Goal: Check status: Check status

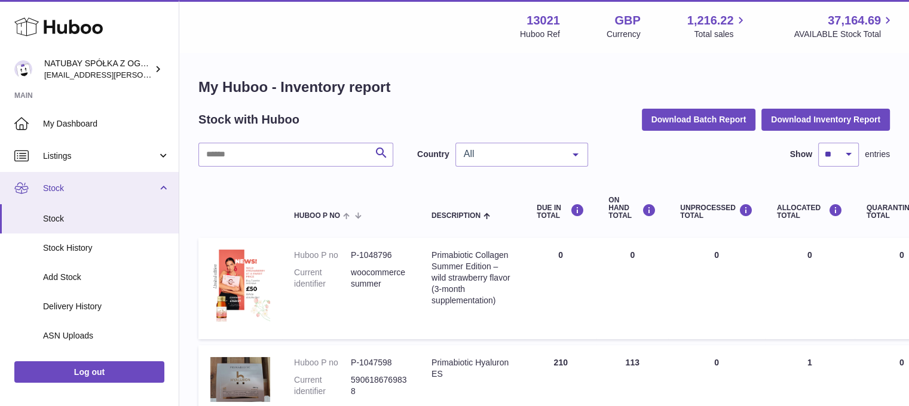
click at [82, 195] on link "Stock" at bounding box center [89, 188] width 179 height 32
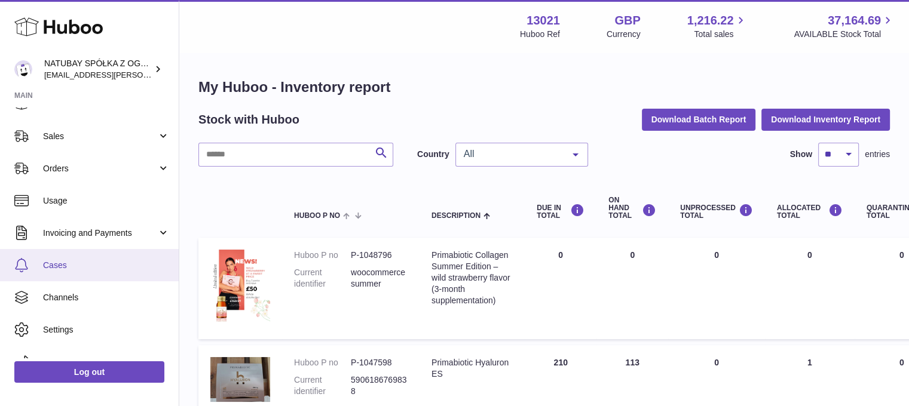
scroll to position [95, 0]
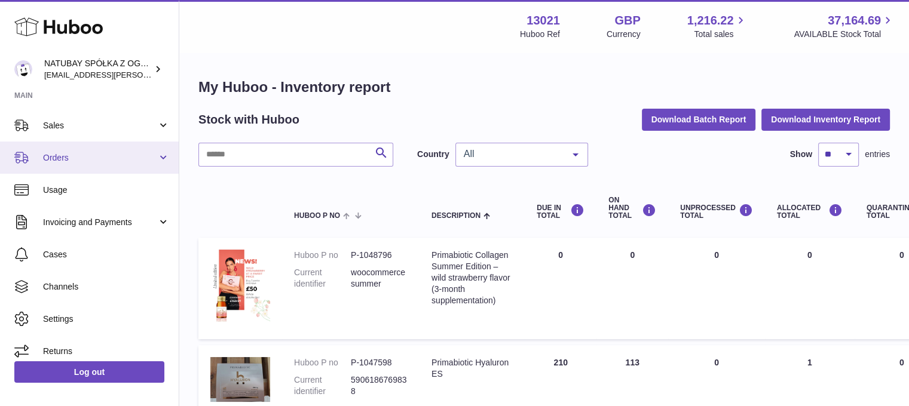
click at [121, 152] on span "Orders" at bounding box center [100, 157] width 114 height 11
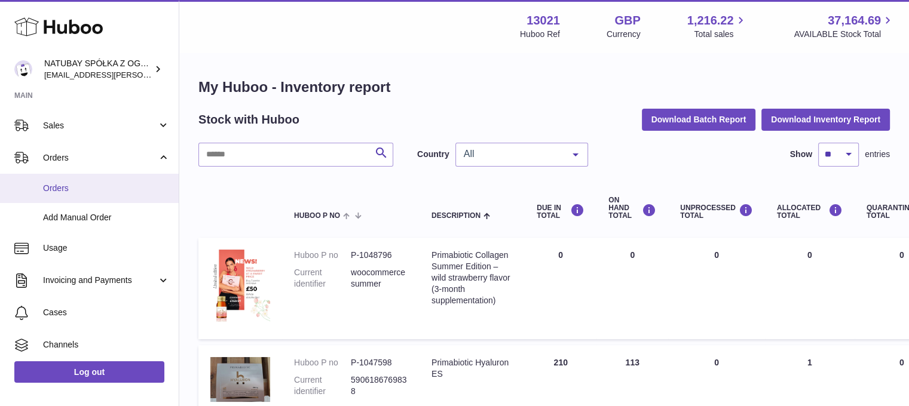
click at [108, 199] on link "Orders" at bounding box center [89, 188] width 179 height 29
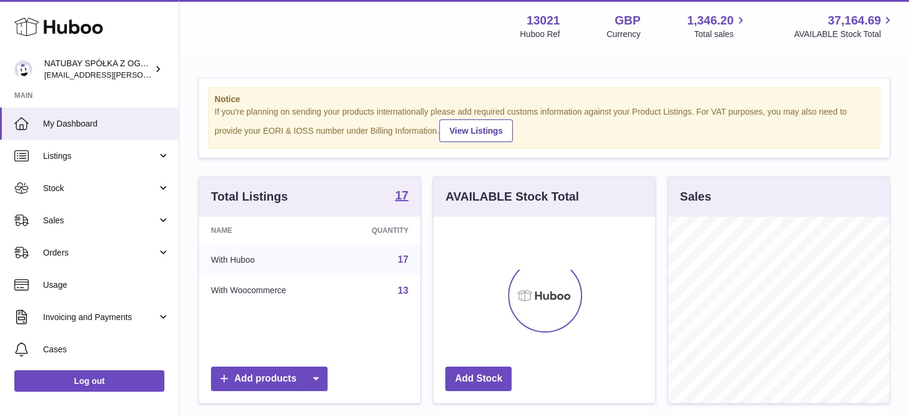
scroll to position [186, 222]
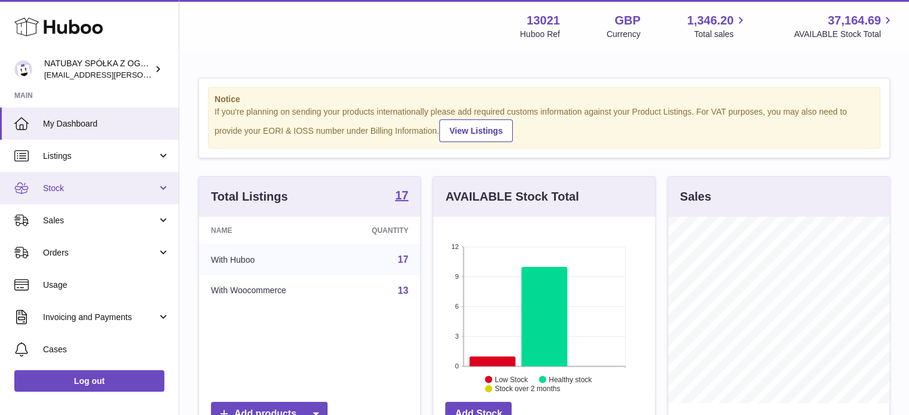
click at [66, 189] on span "Stock" at bounding box center [100, 188] width 114 height 11
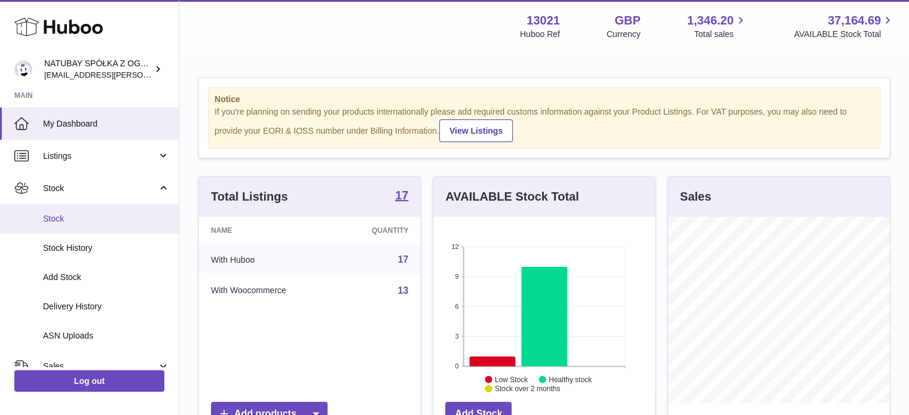
click at [66, 206] on link "Stock" at bounding box center [89, 218] width 179 height 29
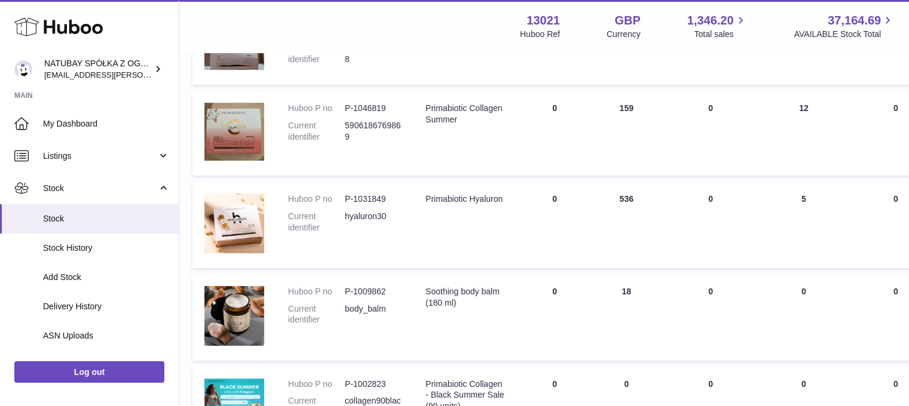
scroll to position [359, 6]
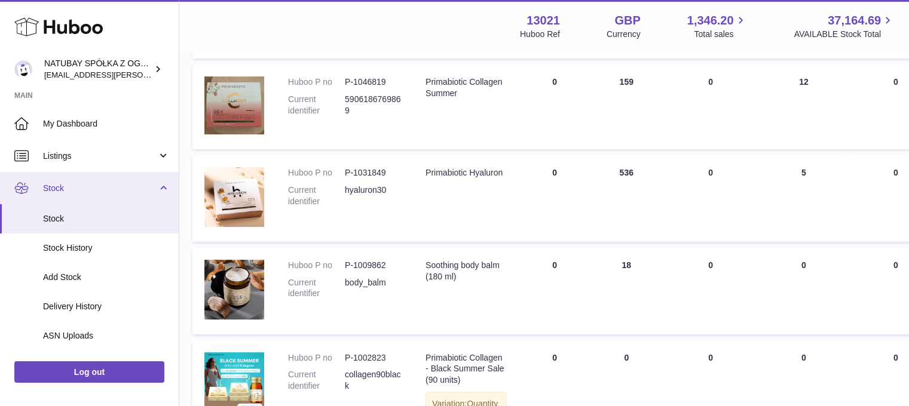
click at [111, 192] on span "Stock" at bounding box center [100, 188] width 114 height 11
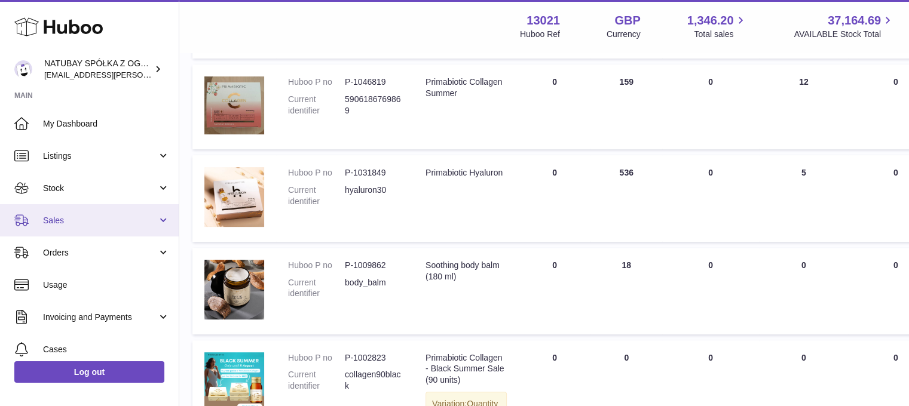
click at [96, 218] on span "Sales" at bounding box center [100, 220] width 114 height 11
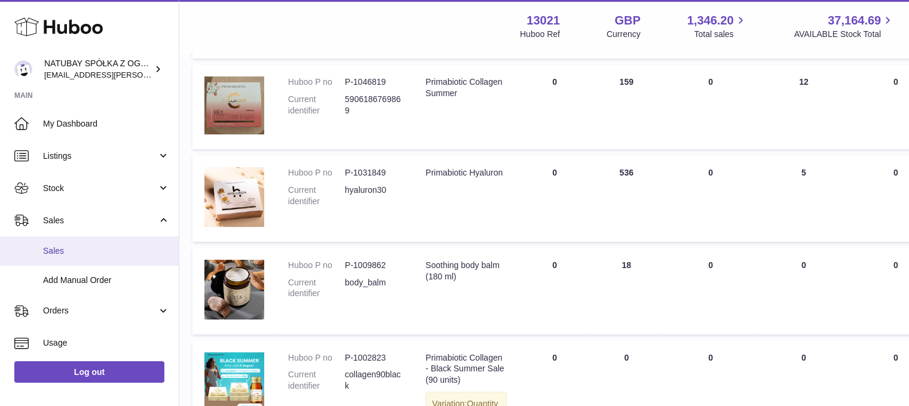
click at [88, 241] on link "Sales" at bounding box center [89, 251] width 179 height 29
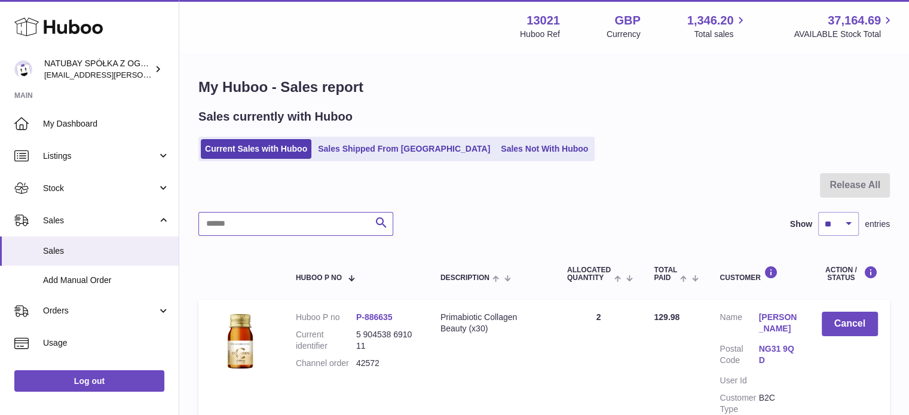
click at [277, 222] on input "text" at bounding box center [295, 224] width 195 height 24
type input "********"
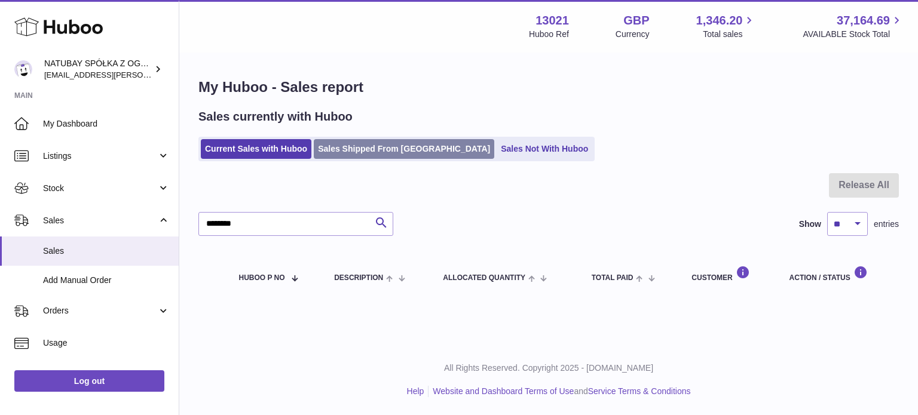
click at [334, 147] on link "Sales Shipped From Huboo" at bounding box center [404, 149] width 180 height 20
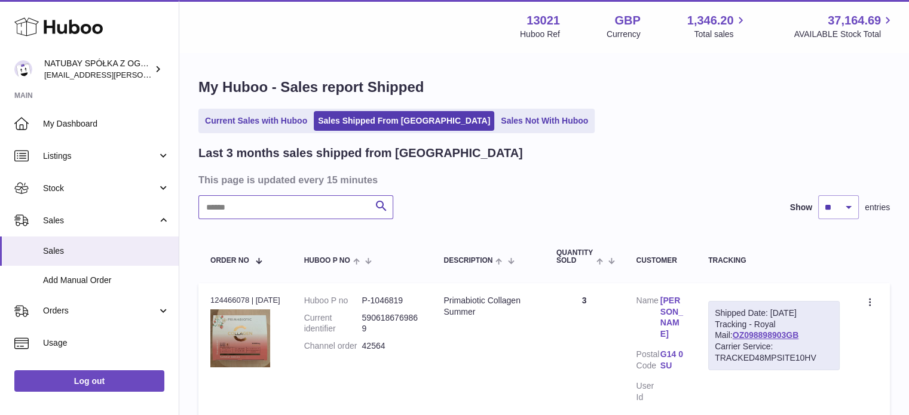
click at [262, 207] on input "text" at bounding box center [295, 207] width 195 height 24
type input "********"
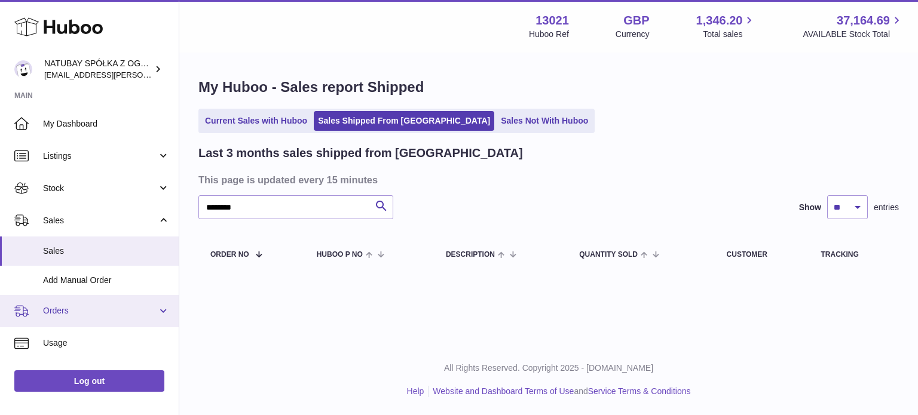
click at [93, 311] on span "Orders" at bounding box center [100, 310] width 114 height 11
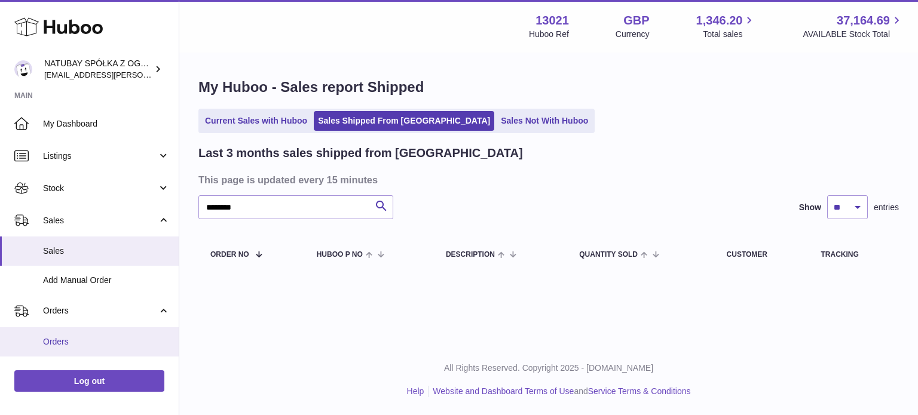
click at [67, 339] on span "Orders" at bounding box center [106, 341] width 127 height 11
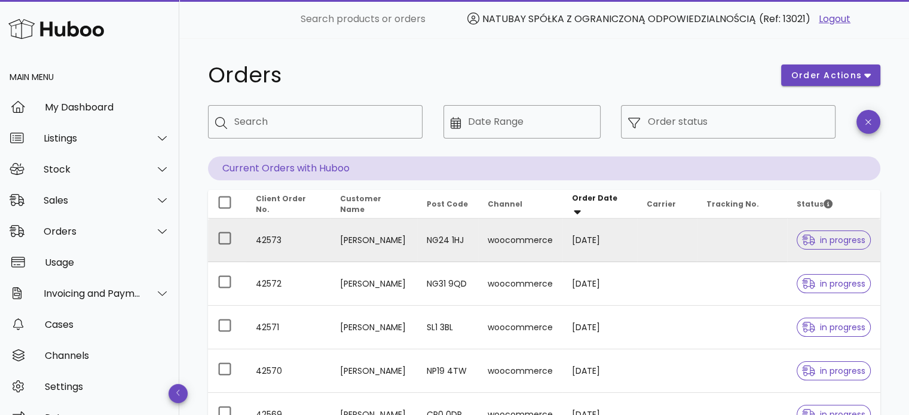
click at [336, 244] on td "[PERSON_NAME]" at bounding box center [373, 241] width 87 height 44
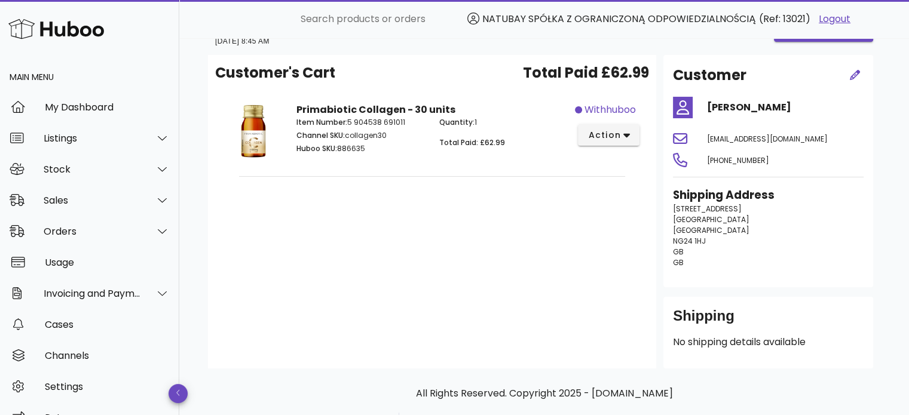
scroll to position [60, 0]
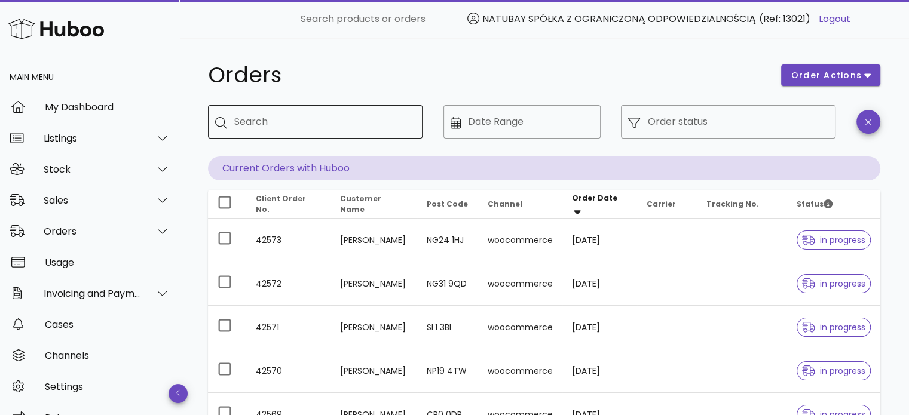
click at [271, 121] on input "Search" at bounding box center [323, 121] width 179 height 19
type input "********"
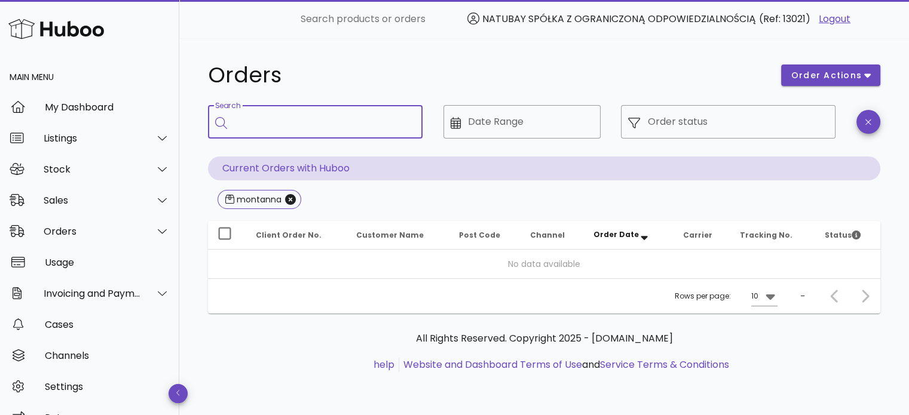
click at [317, 130] on input "Search" at bounding box center [323, 121] width 179 height 19
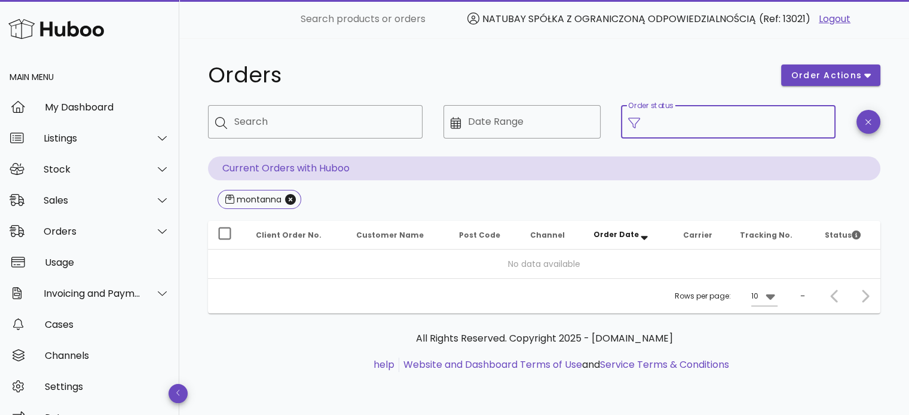
click at [725, 125] on input "Order status" at bounding box center [737, 121] width 181 height 19
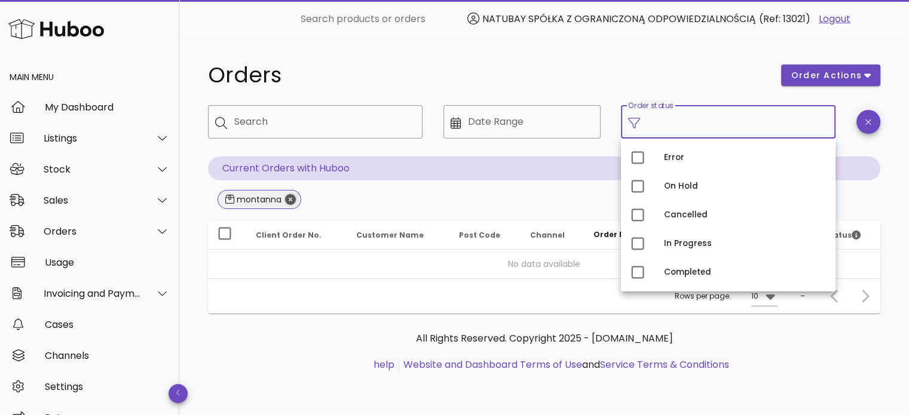
click at [290, 200] on icon "Close" at bounding box center [290, 199] width 11 height 11
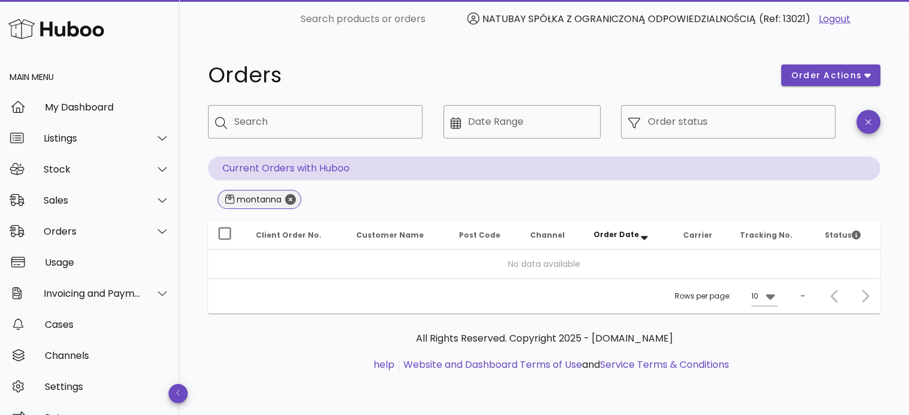
click at [290, 230] on span "Client Order No." at bounding box center [289, 235] width 66 height 10
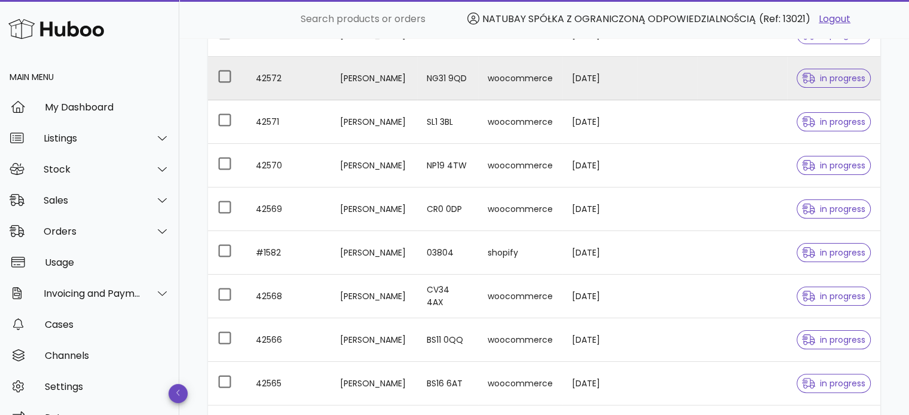
scroll to position [359, 0]
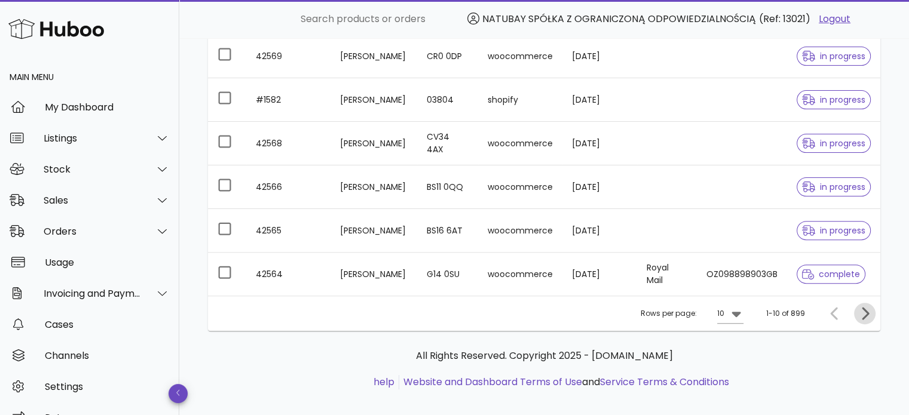
click at [860, 315] on icon "Next page" at bounding box center [864, 314] width 14 height 14
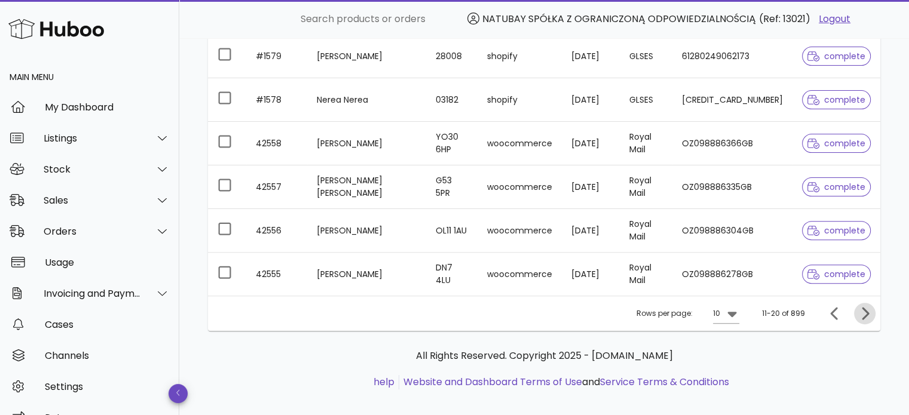
click at [860, 315] on icon "Next page" at bounding box center [864, 314] width 14 height 14
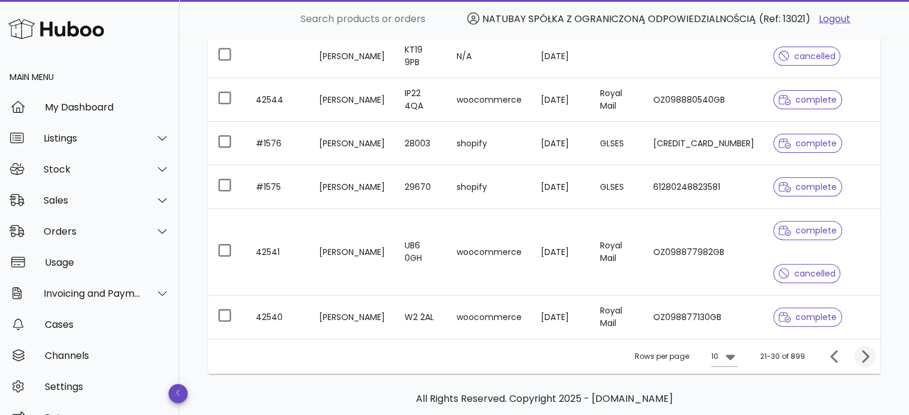
click at [860, 315] on div "complete" at bounding box center [821, 317] width 97 height 43
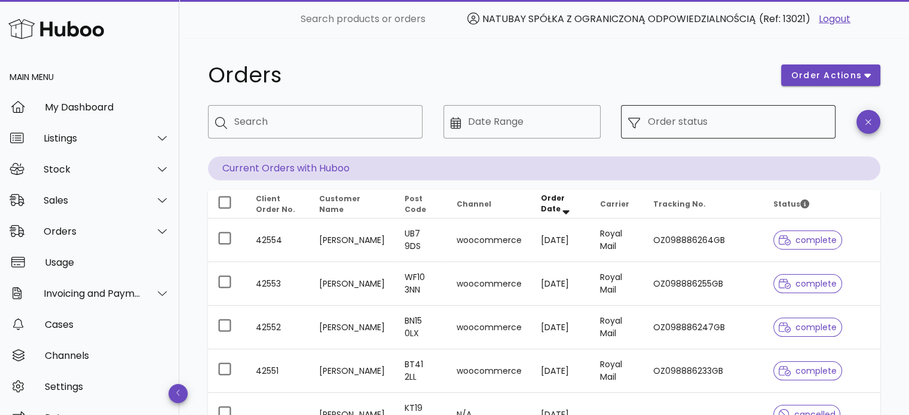
click at [654, 133] on div "Order status" at bounding box center [737, 121] width 181 height 33
drag, startPoint x: 661, startPoint y: 124, endPoint x: 765, endPoint y: 88, distance: 110.2
click at [662, 124] on input "Order status" at bounding box center [737, 121] width 181 height 19
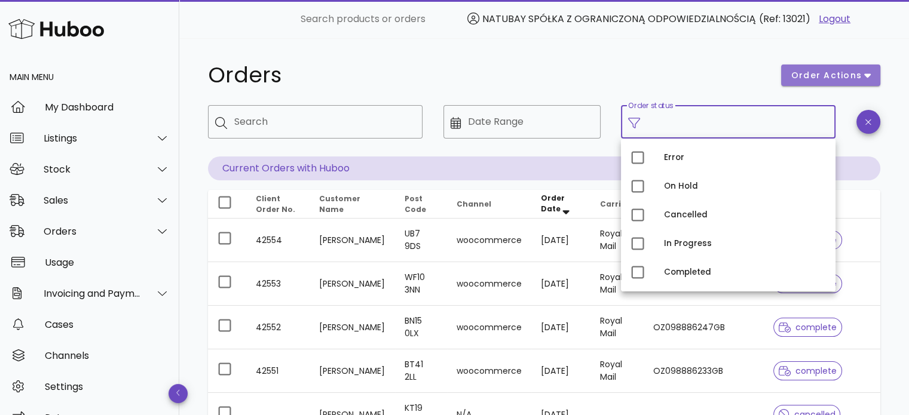
click at [841, 80] on span "order actions" at bounding box center [827, 75] width 72 height 13
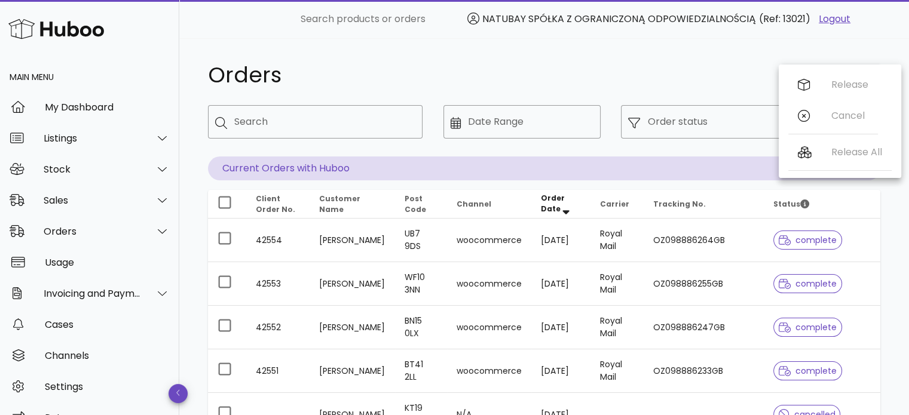
click at [695, 75] on h1 "Orders" at bounding box center [487, 76] width 559 height 22
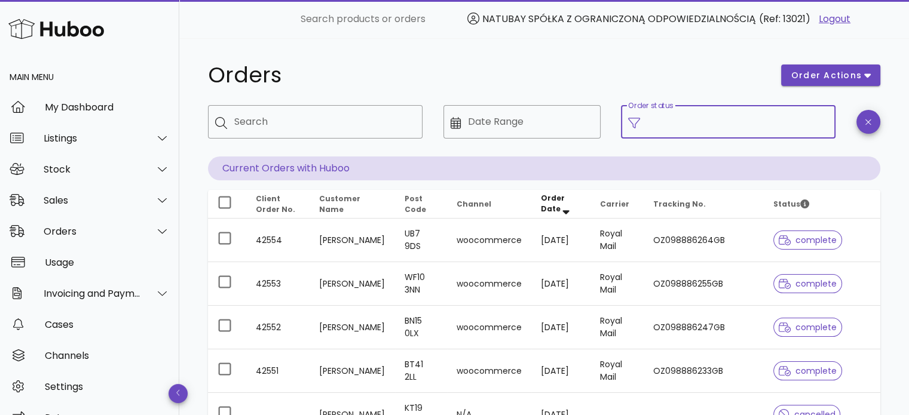
click at [695, 112] on input "Order status" at bounding box center [737, 121] width 181 height 19
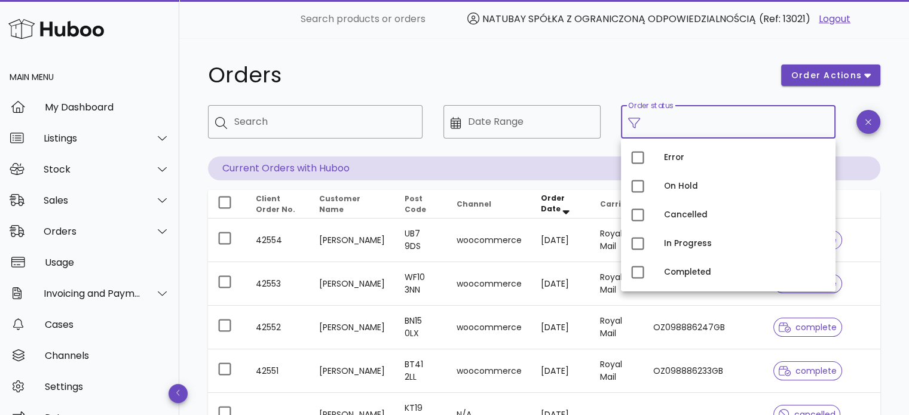
click at [592, 73] on h1 "Orders" at bounding box center [487, 76] width 559 height 22
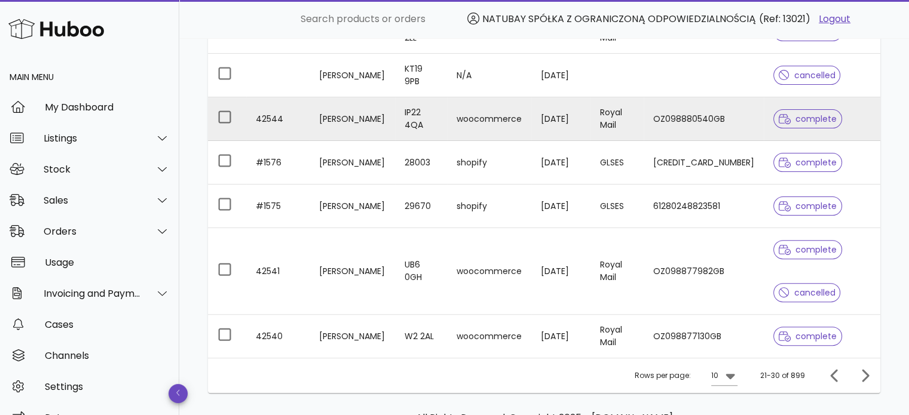
scroll to position [413, 0]
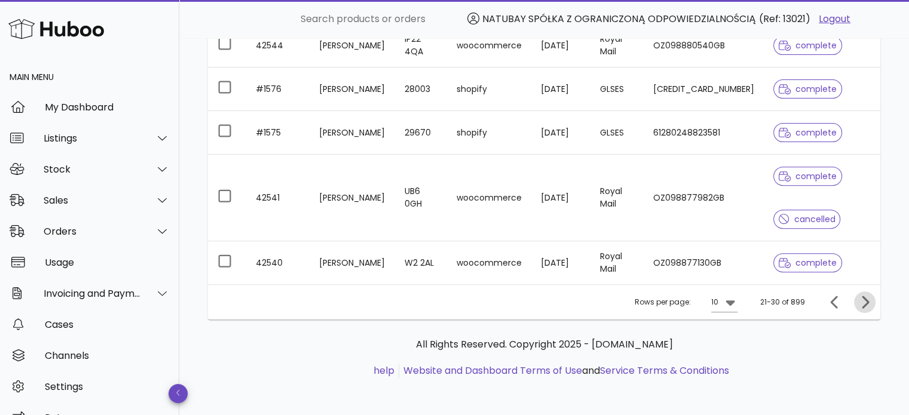
click at [866, 298] on icon "Next page" at bounding box center [864, 302] width 14 height 14
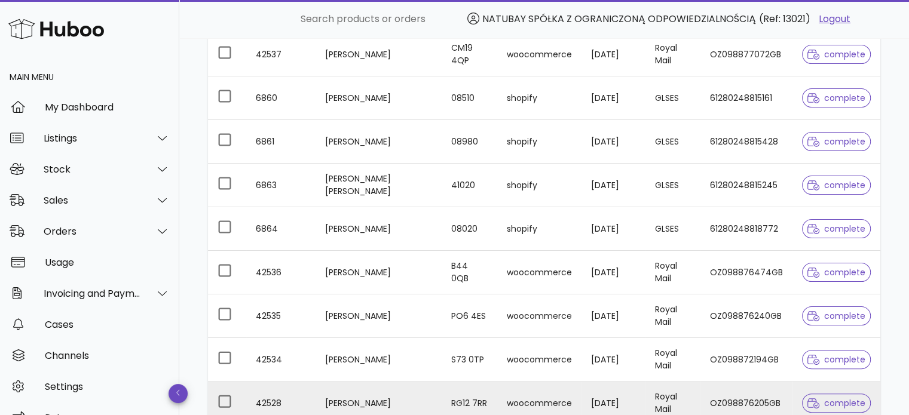
scroll to position [370, 0]
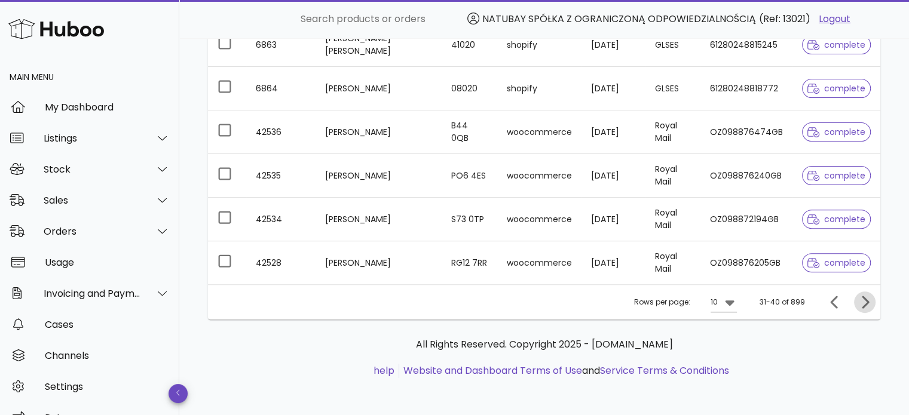
click at [867, 305] on icon "Next page" at bounding box center [864, 302] width 14 height 14
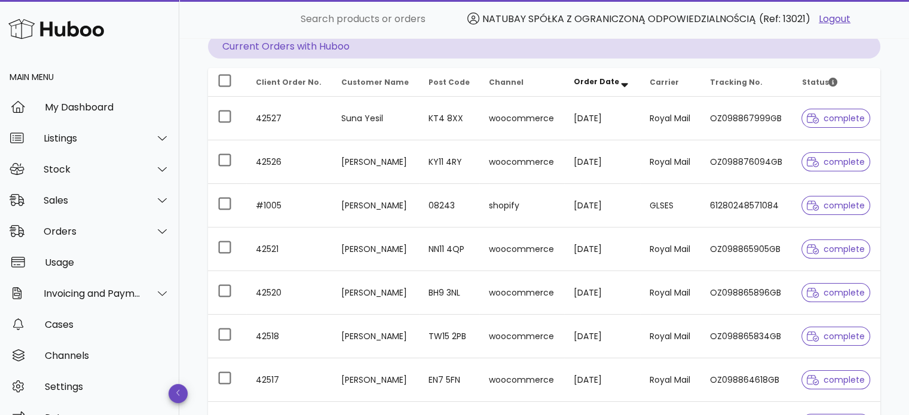
scroll to position [11, 0]
